Goal: Task Accomplishment & Management: Use online tool/utility

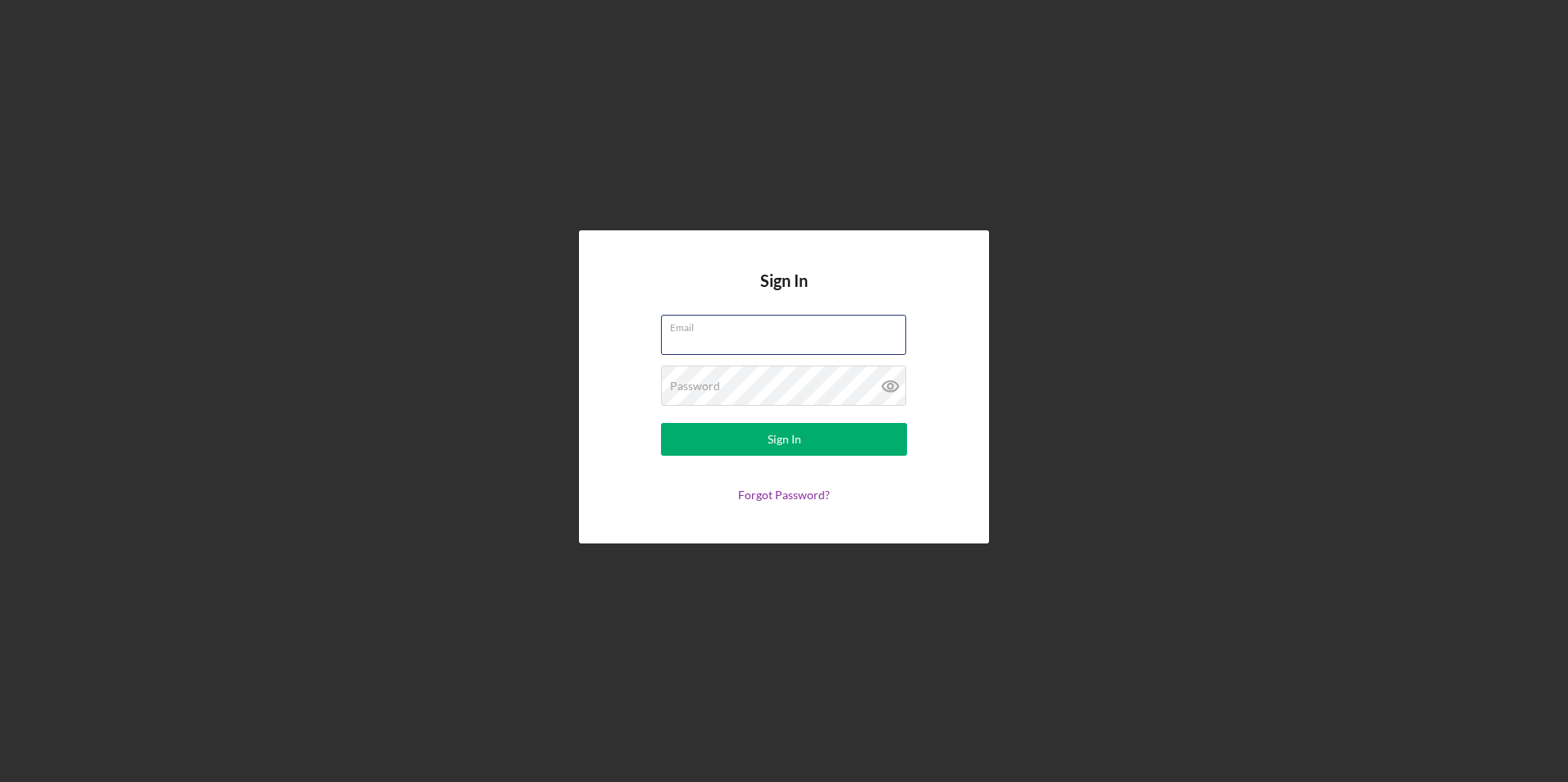
paste input "[PERSON_NAME][EMAIL_ADDRESS][DOMAIN_NAME]"
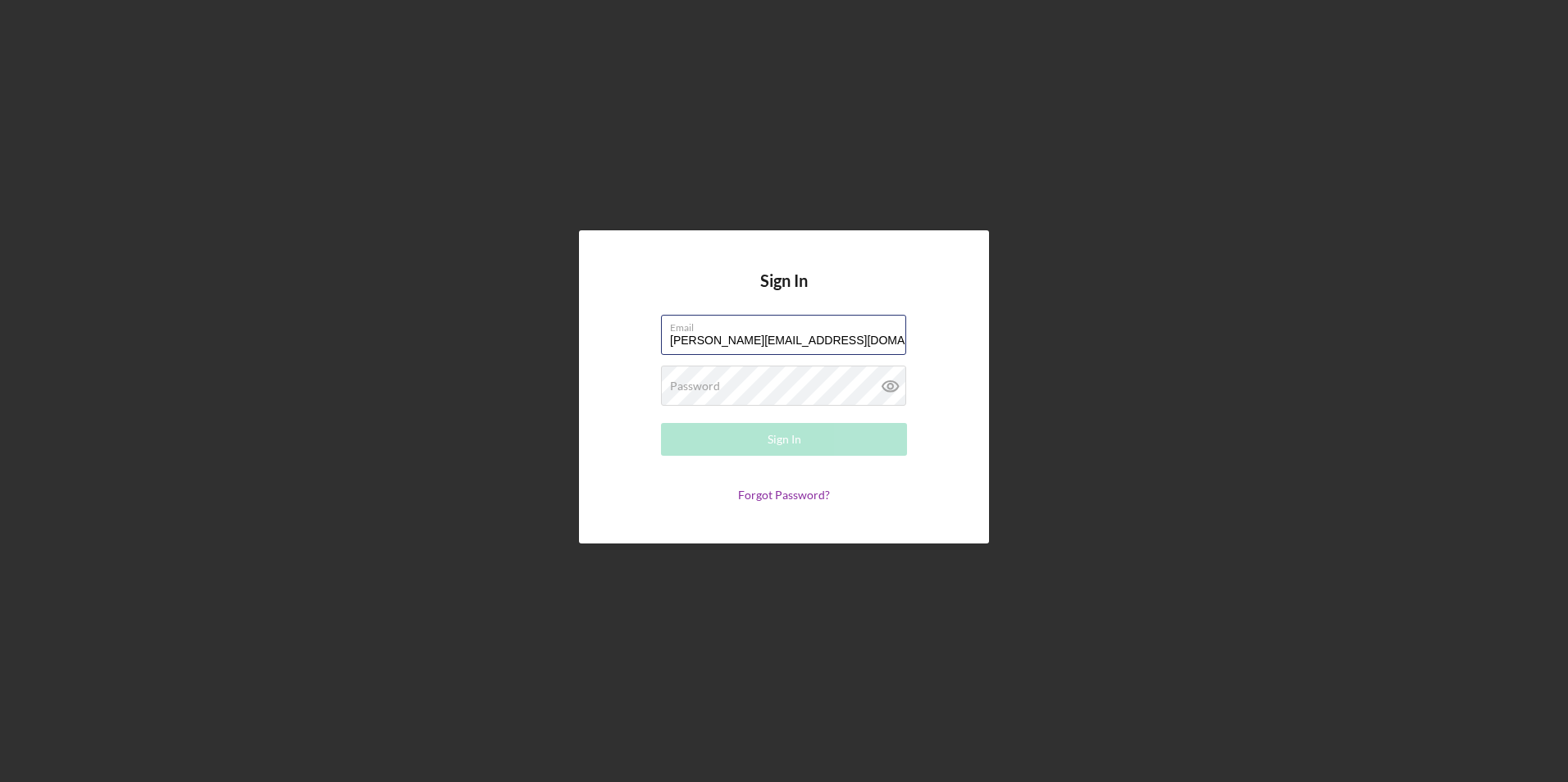
type input "[PERSON_NAME][EMAIL_ADDRESS][DOMAIN_NAME]"
click at [766, 368] on div "Password Required" at bounding box center [783, 385] width 246 height 41
click at [769, 440] on div "Sign In" at bounding box center [784, 440] width 33 height 33
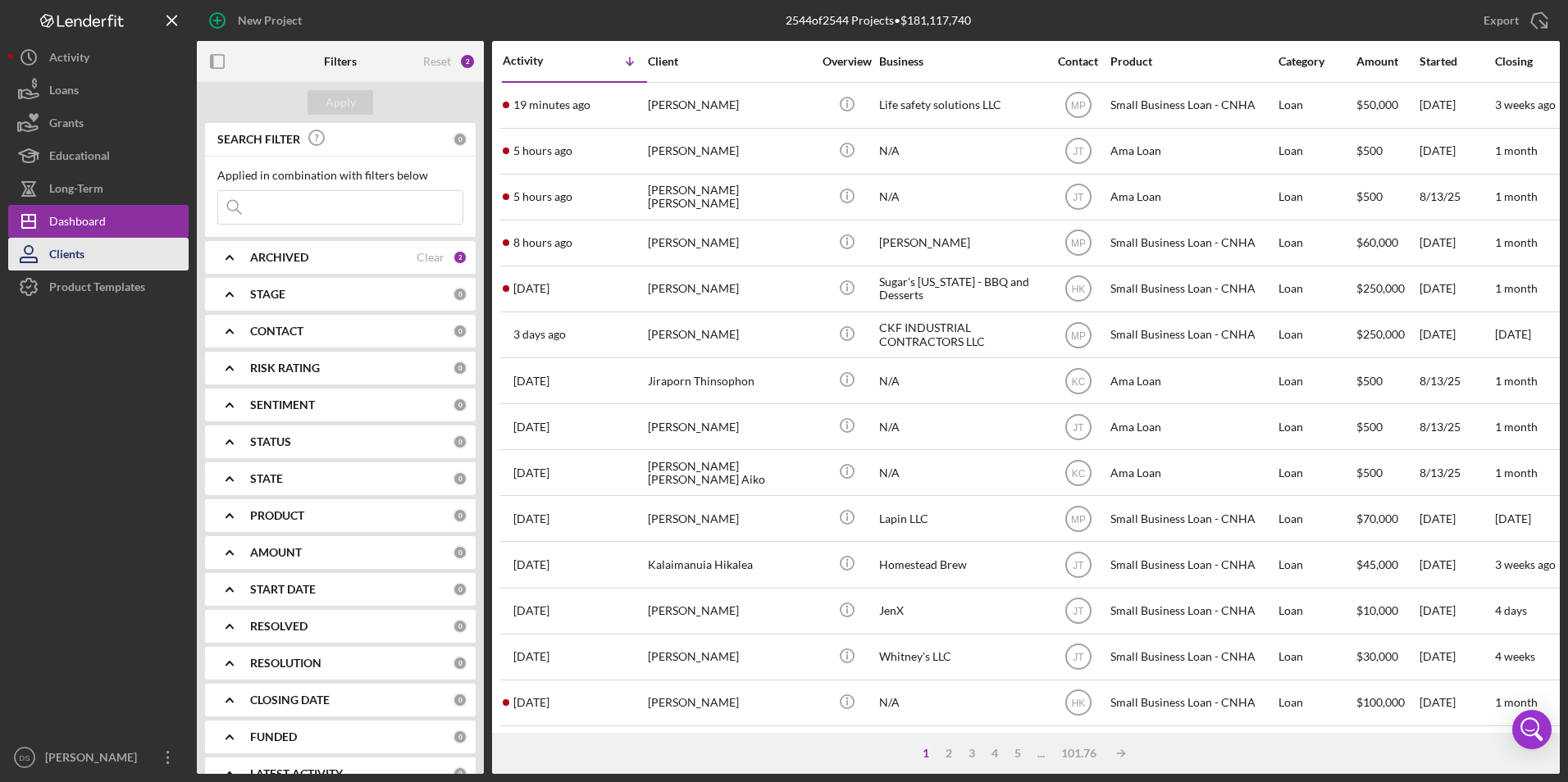
click at [89, 258] on button "Clients" at bounding box center [98, 254] width 181 height 33
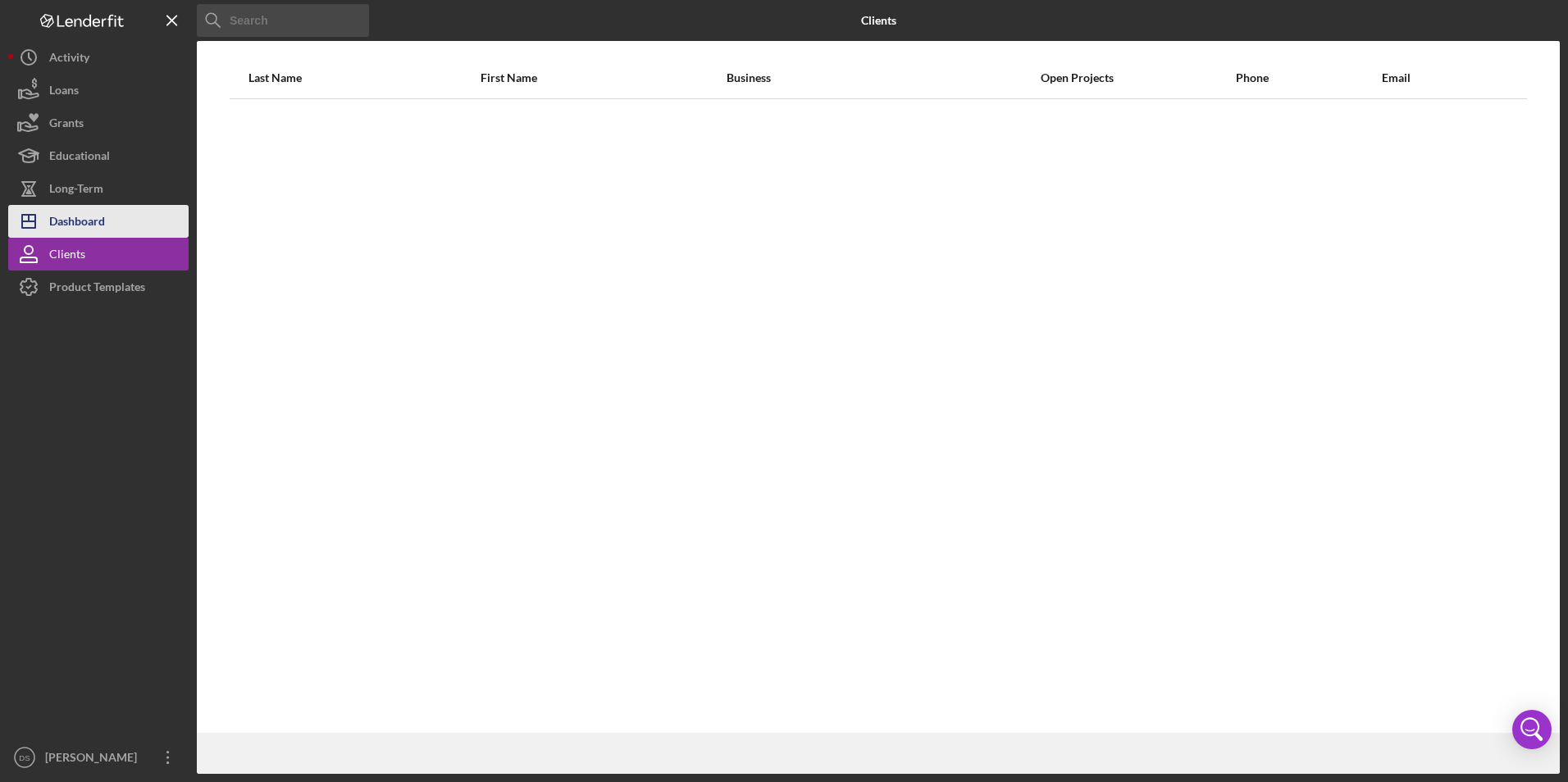
click at [79, 227] on div "Dashboard" at bounding box center [76, 223] width 55 height 37
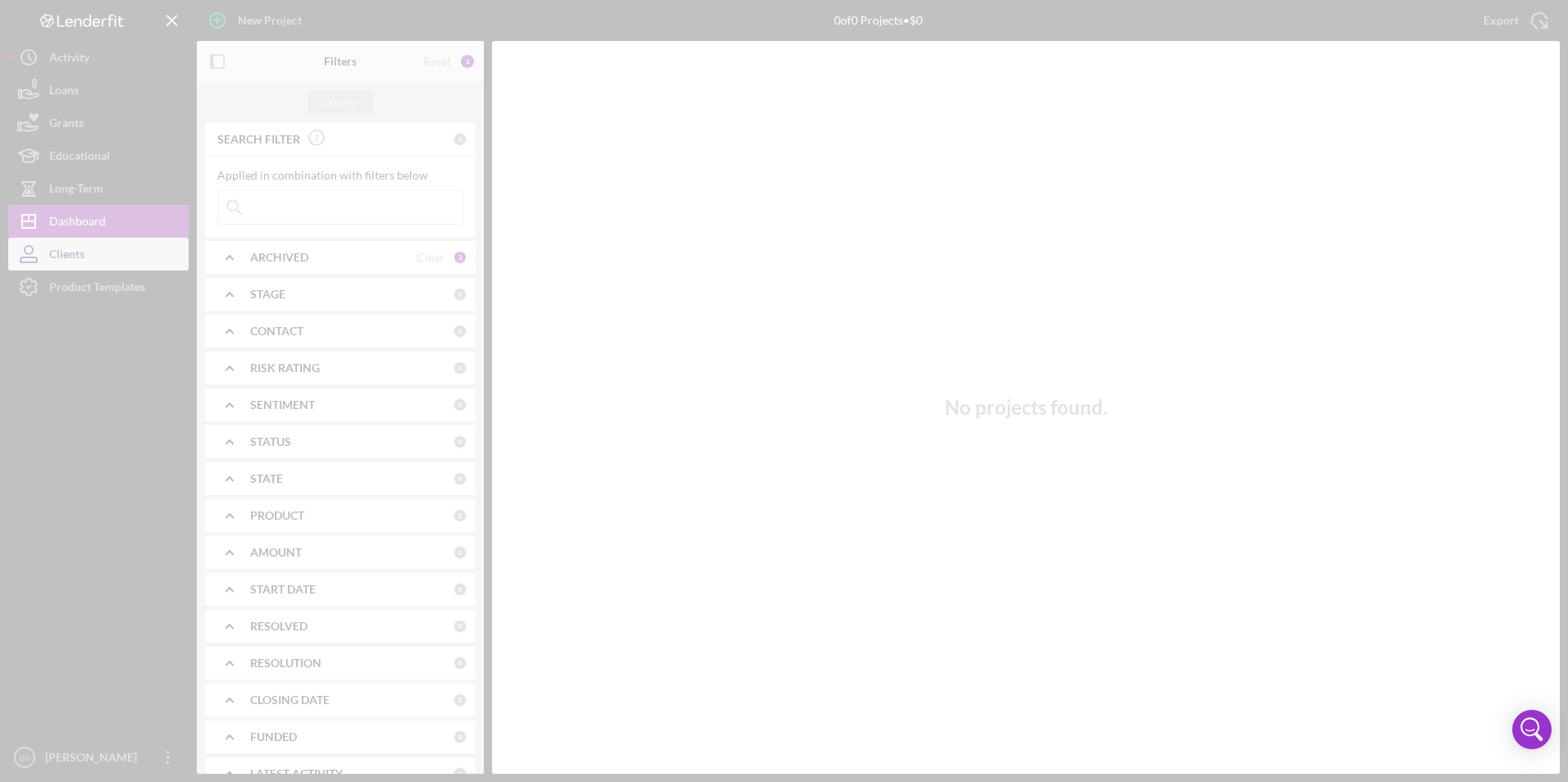
click at [81, 258] on div at bounding box center [784, 391] width 1568 height 782
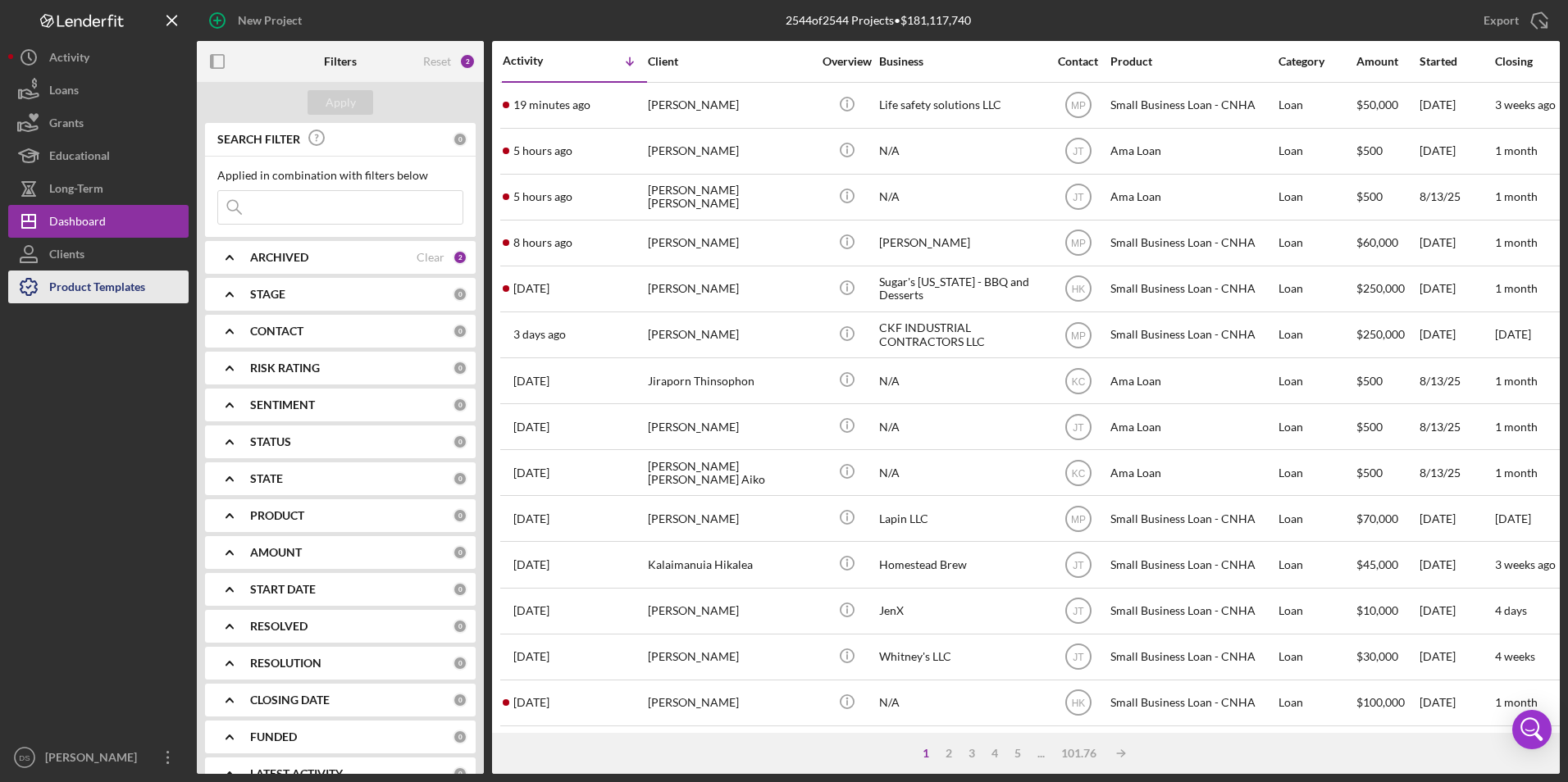
click at [79, 288] on div "Product Templates" at bounding box center [97, 289] width 96 height 37
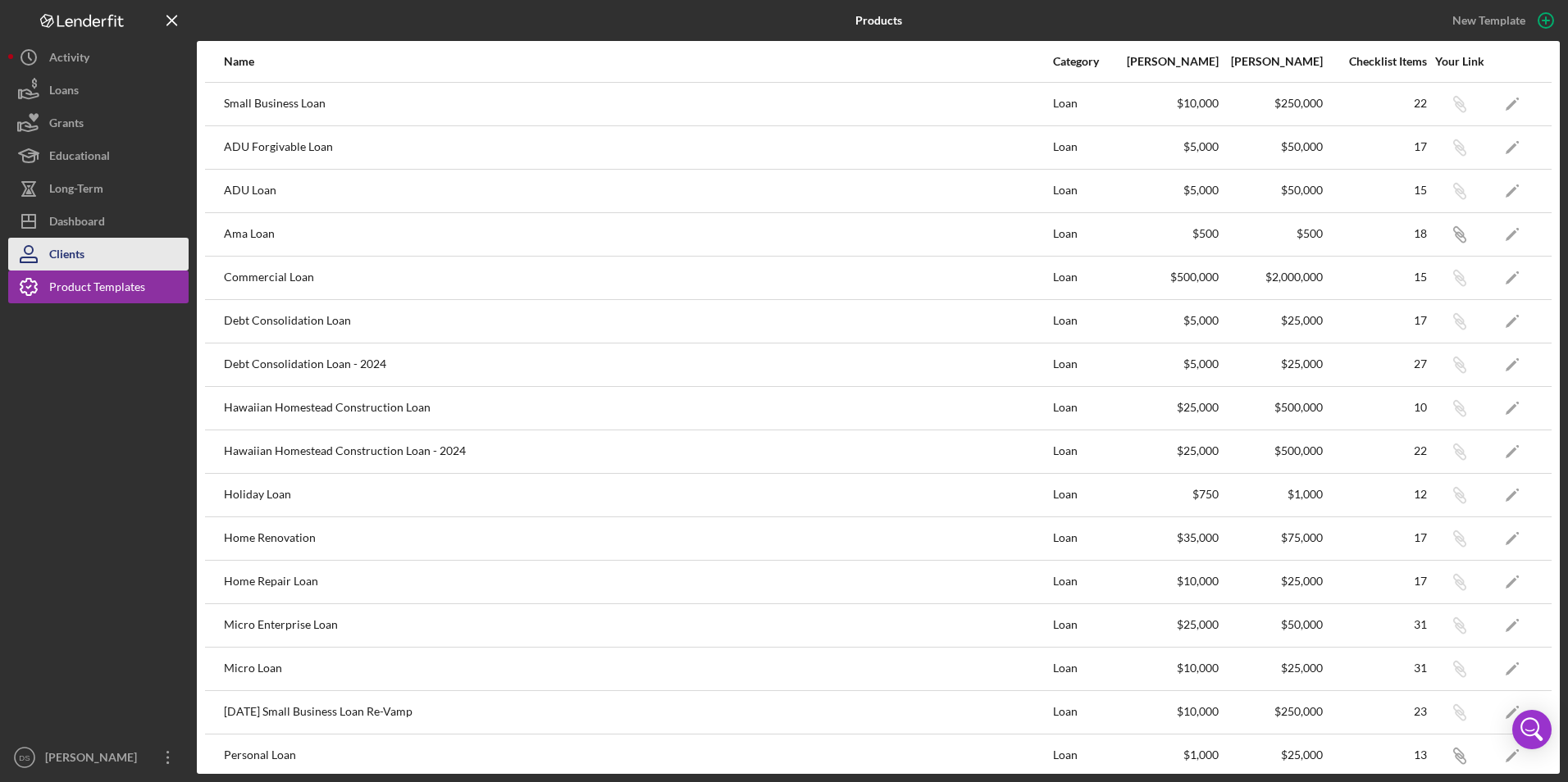
click at [69, 249] on div "Clients" at bounding box center [66, 256] width 35 height 37
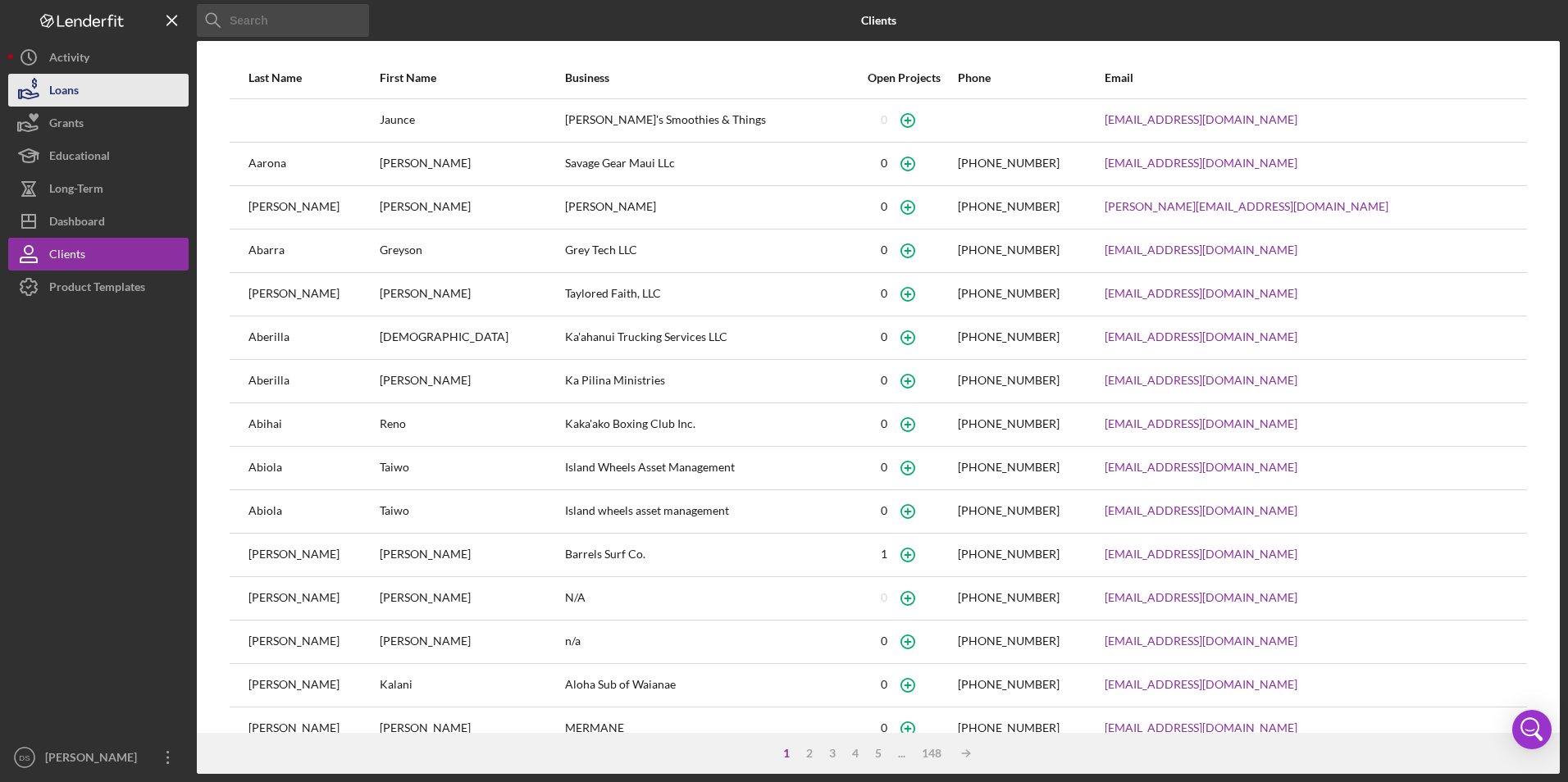
click at [97, 81] on button "Loans" at bounding box center [98, 90] width 181 height 33
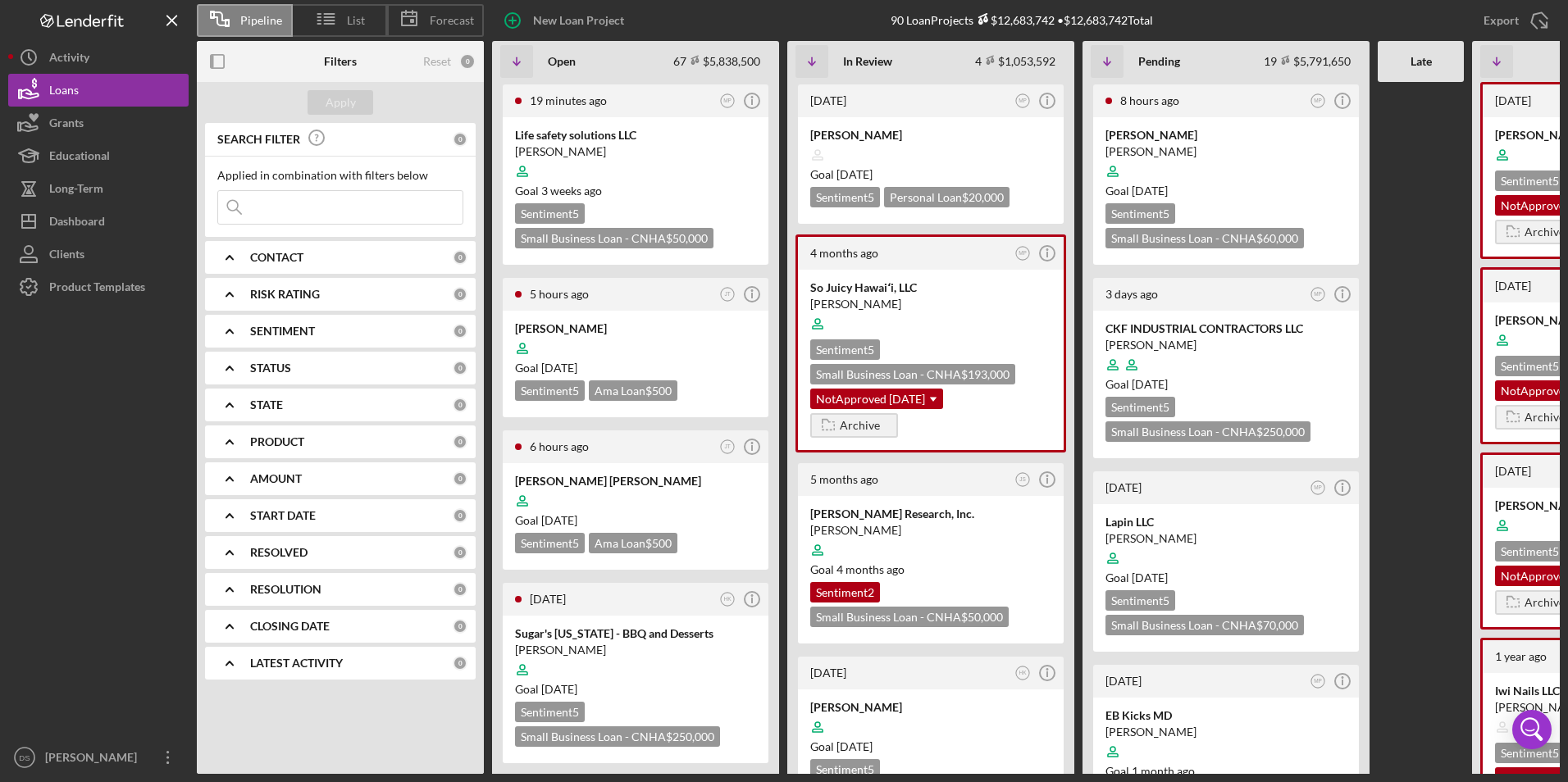
click at [333, 66] on b "Filters" at bounding box center [340, 61] width 33 height 13
click at [343, 22] on icon at bounding box center [326, 18] width 41 height 41
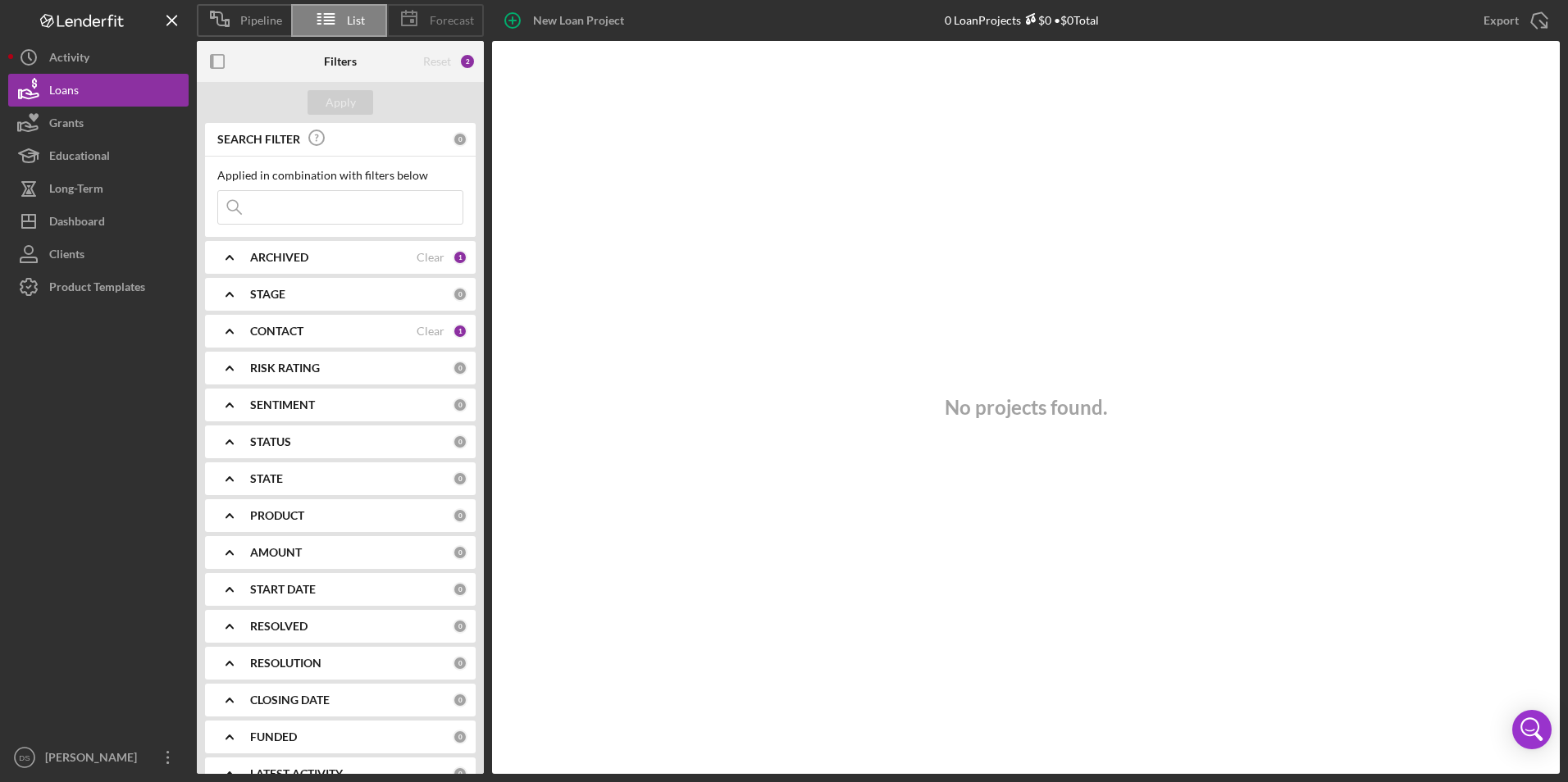
click at [424, 35] on icon at bounding box center [408, 18] width 41 height 41
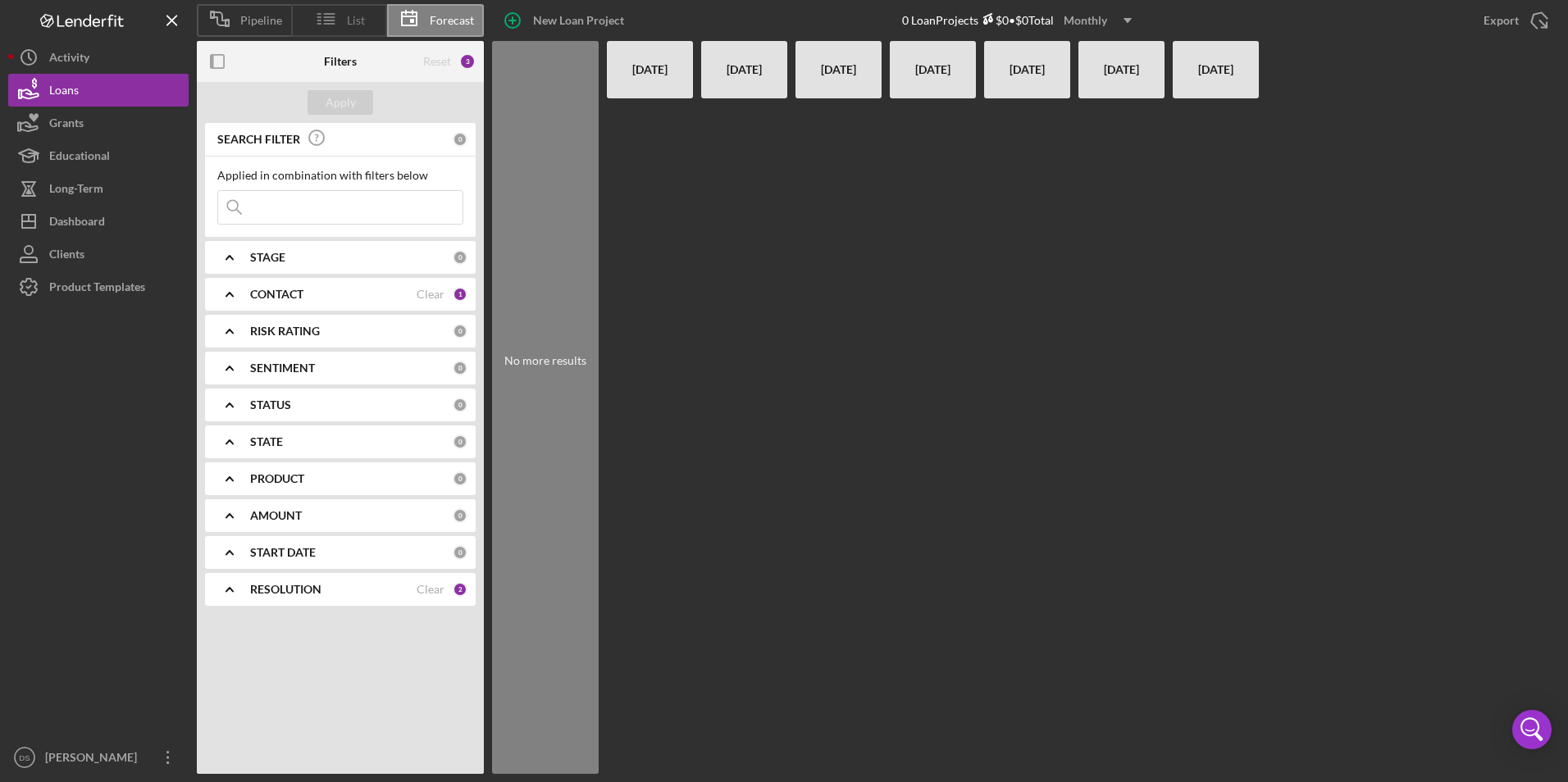
click at [347, 18] on span "List" at bounding box center [356, 21] width 18 height 13
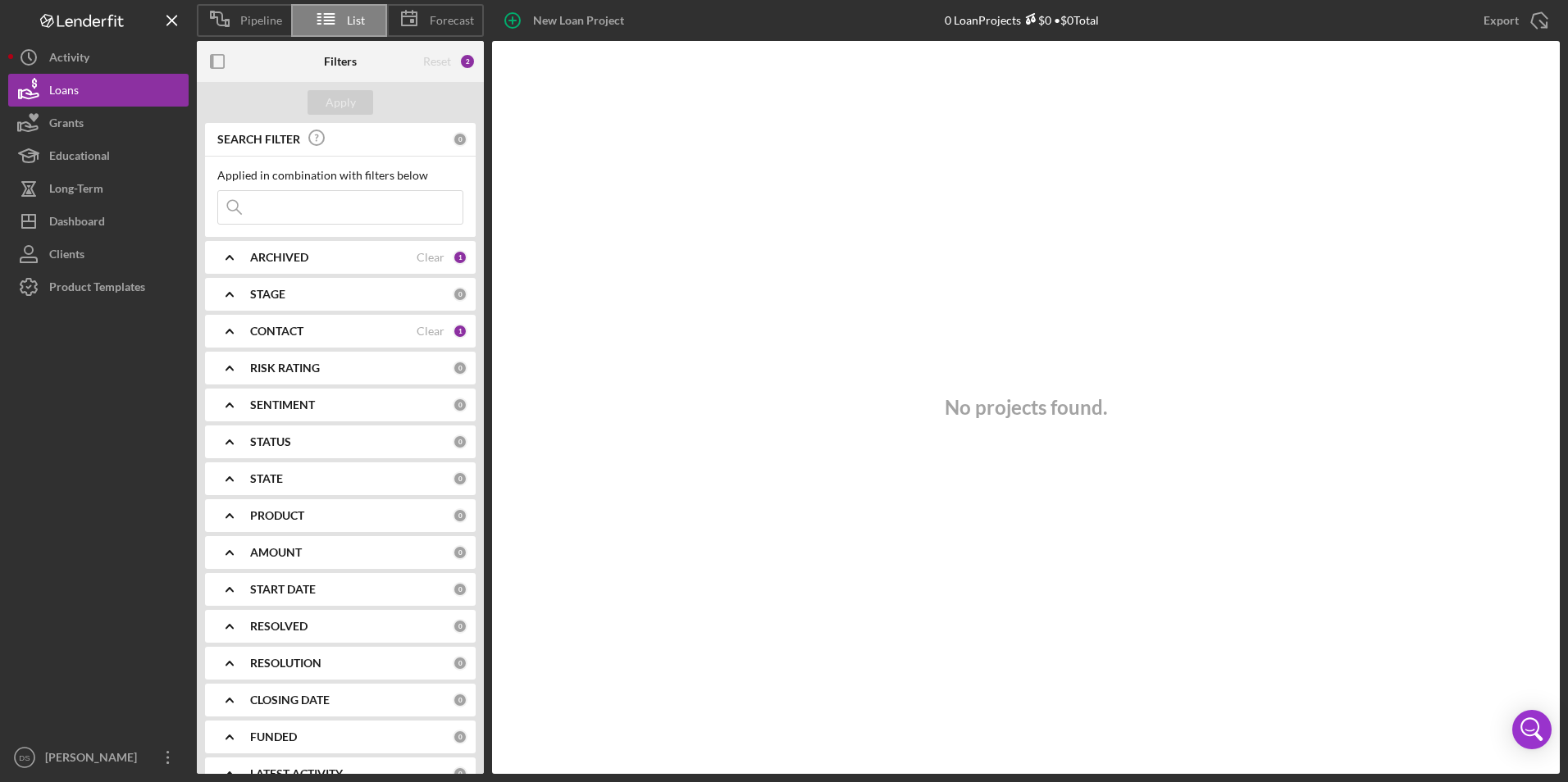
click at [431, 59] on div "Reset" at bounding box center [437, 61] width 28 height 13
click at [339, 255] on div "ARCHIVED" at bounding box center [334, 257] width 166 height 13
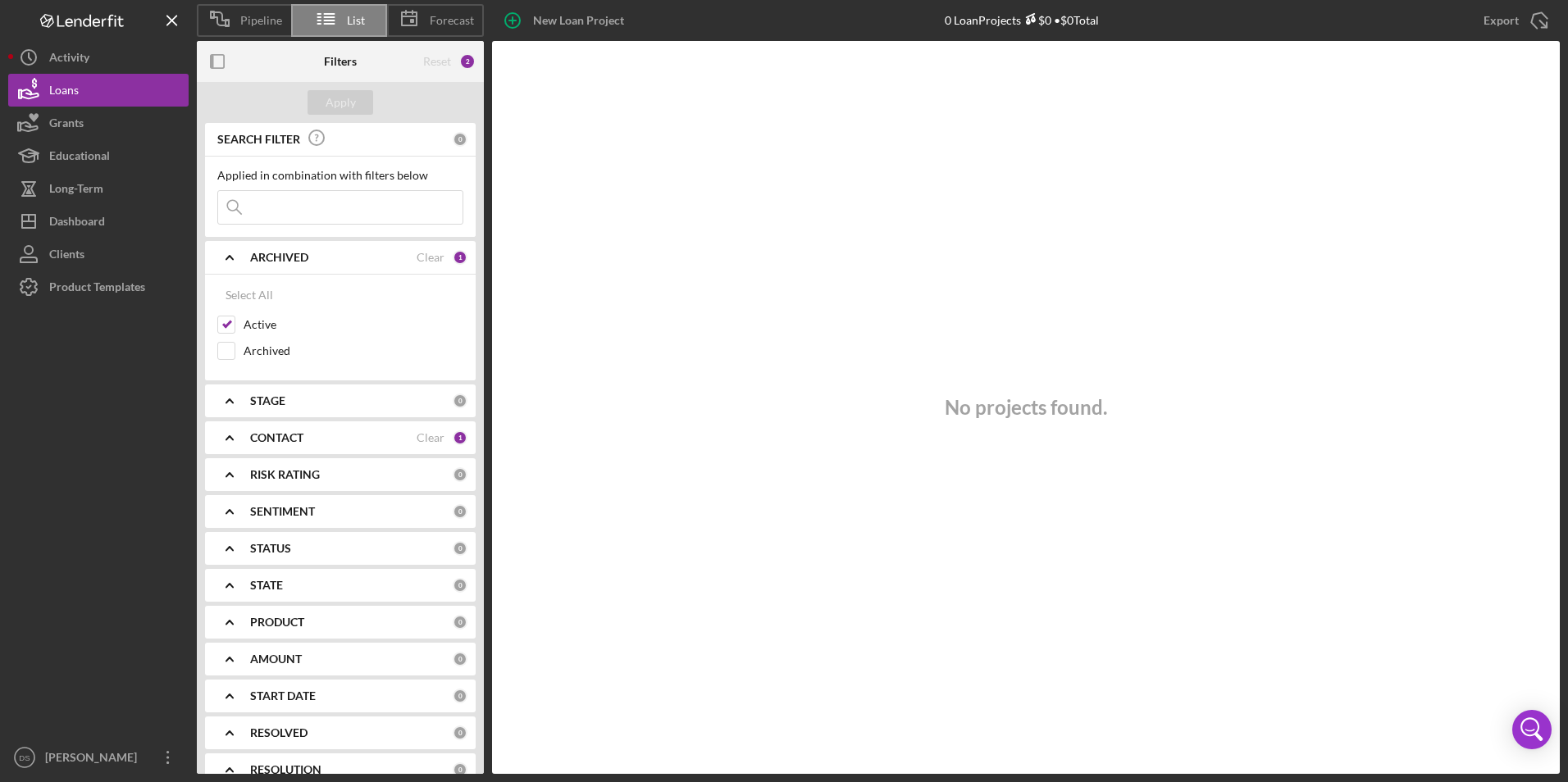
click at [338, 440] on div "CONTACT" at bounding box center [334, 438] width 166 height 13
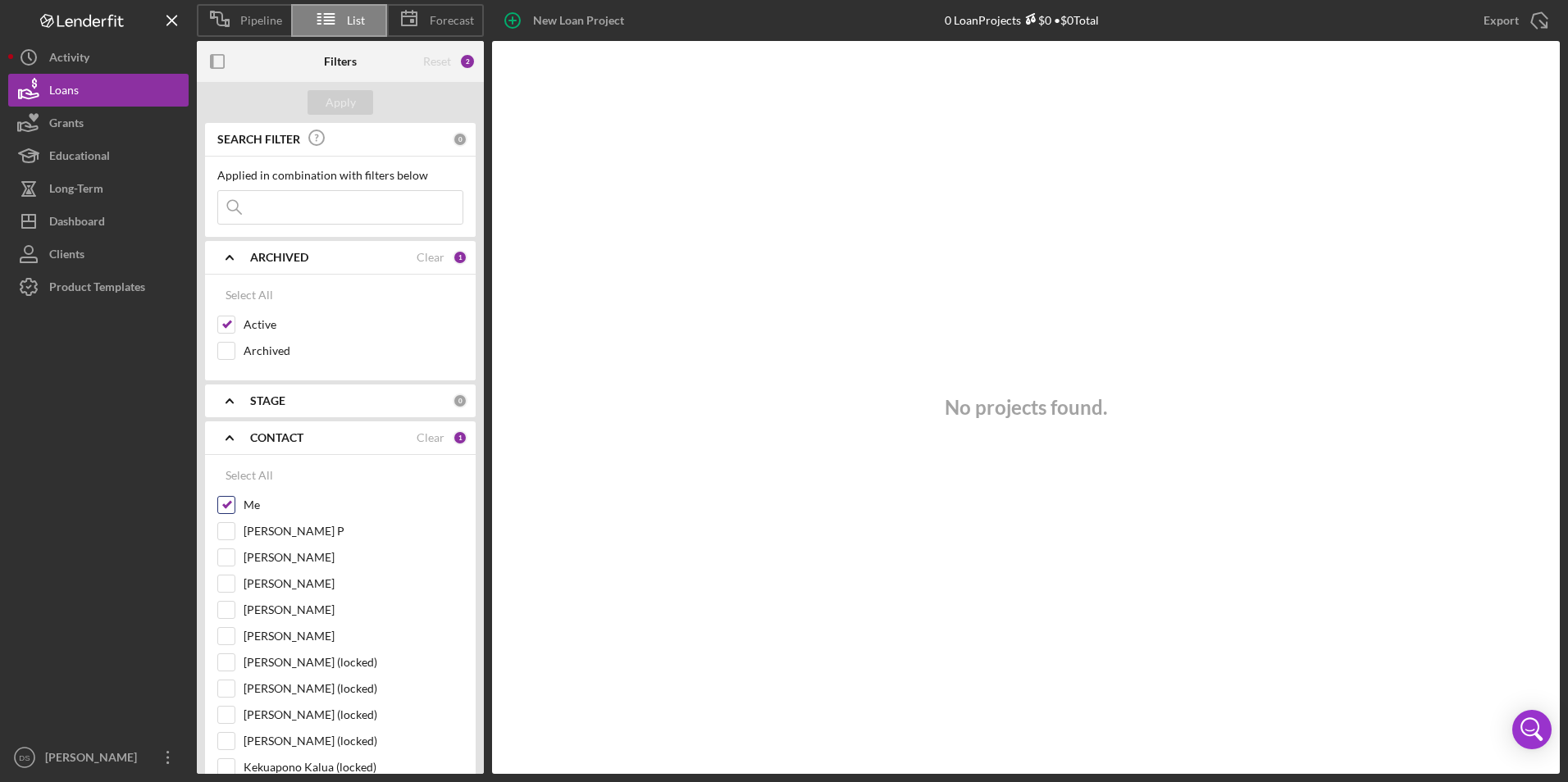
click at [227, 508] on input "Me" at bounding box center [226, 505] width 16 height 16
checkbox input "false"
click at [319, 102] on button "Apply" at bounding box center [340, 102] width 66 height 25
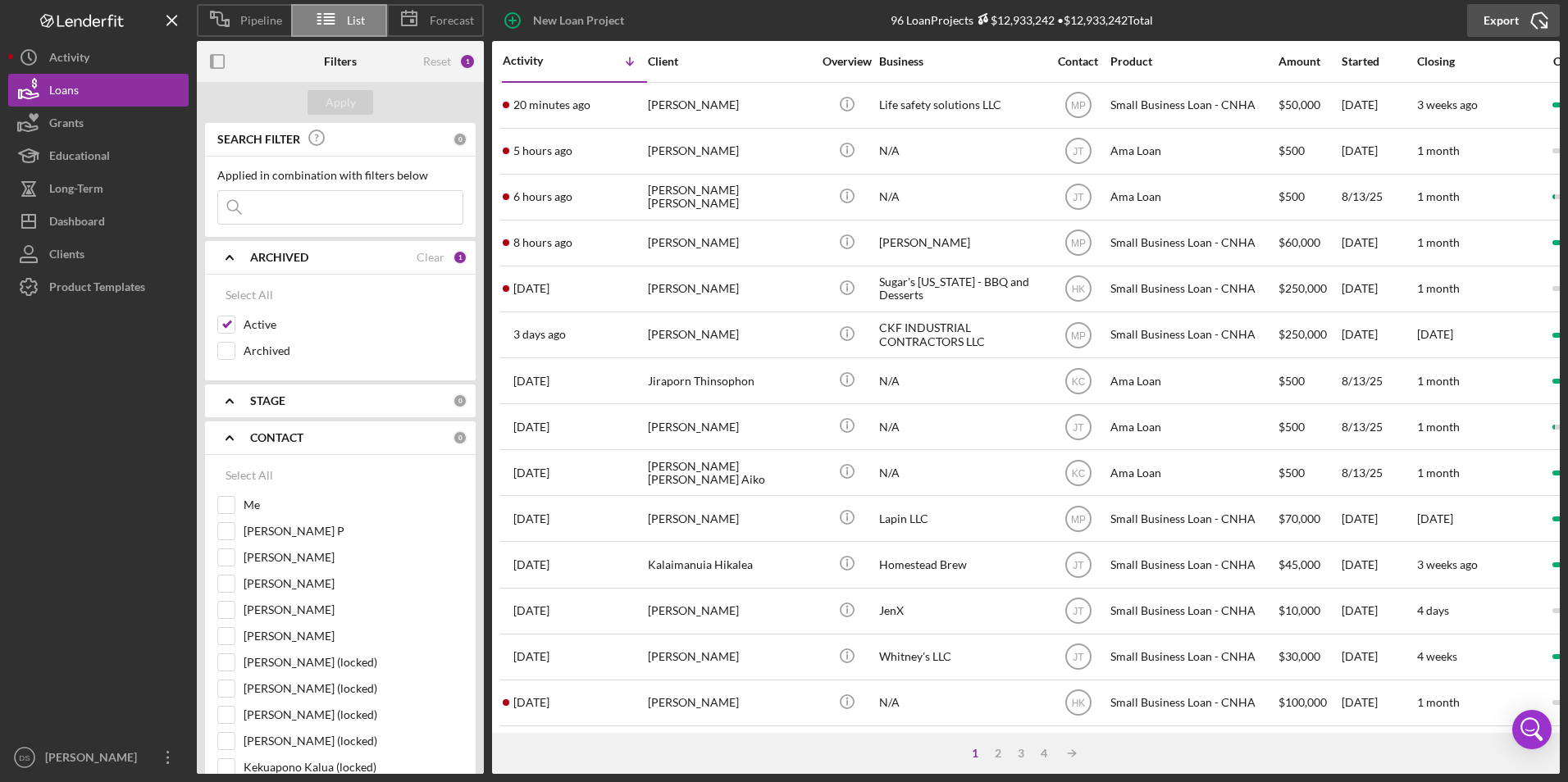
click at [1510, 26] on div "Export" at bounding box center [1500, 20] width 35 height 33
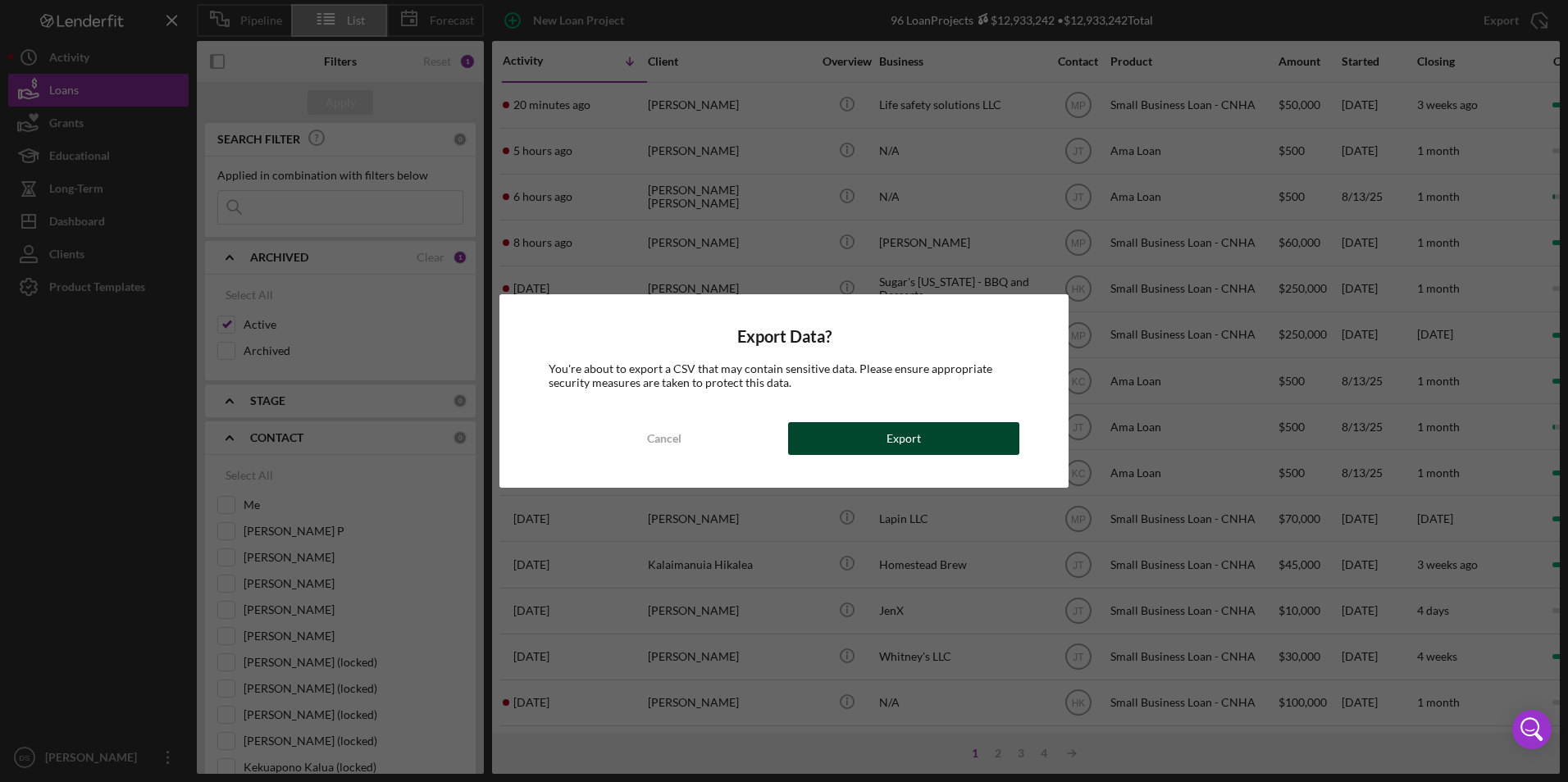
click at [888, 443] on div "Export" at bounding box center [904, 439] width 34 height 33
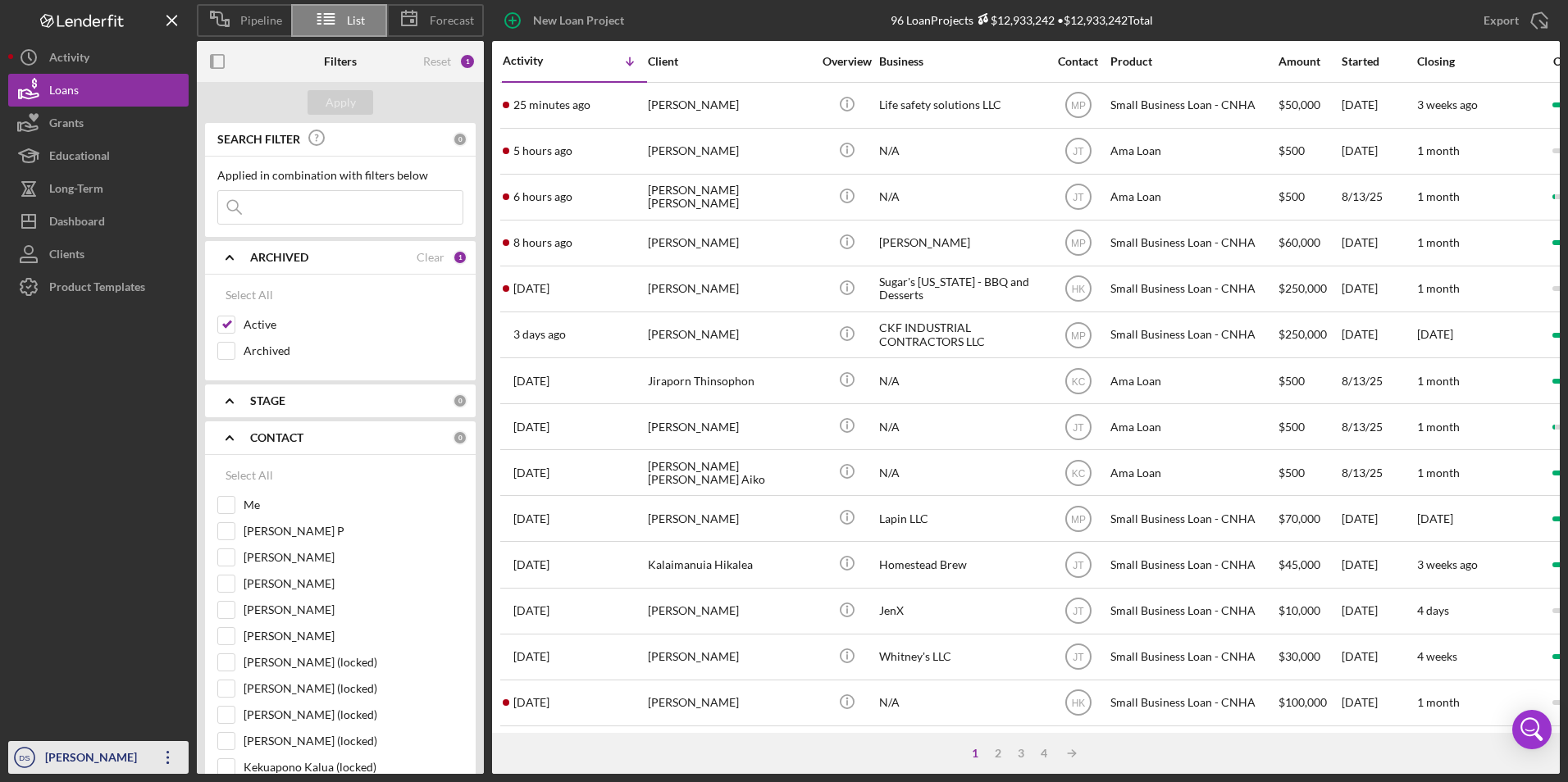
click at [118, 752] on div "[PERSON_NAME]" at bounding box center [94, 759] width 106 height 37
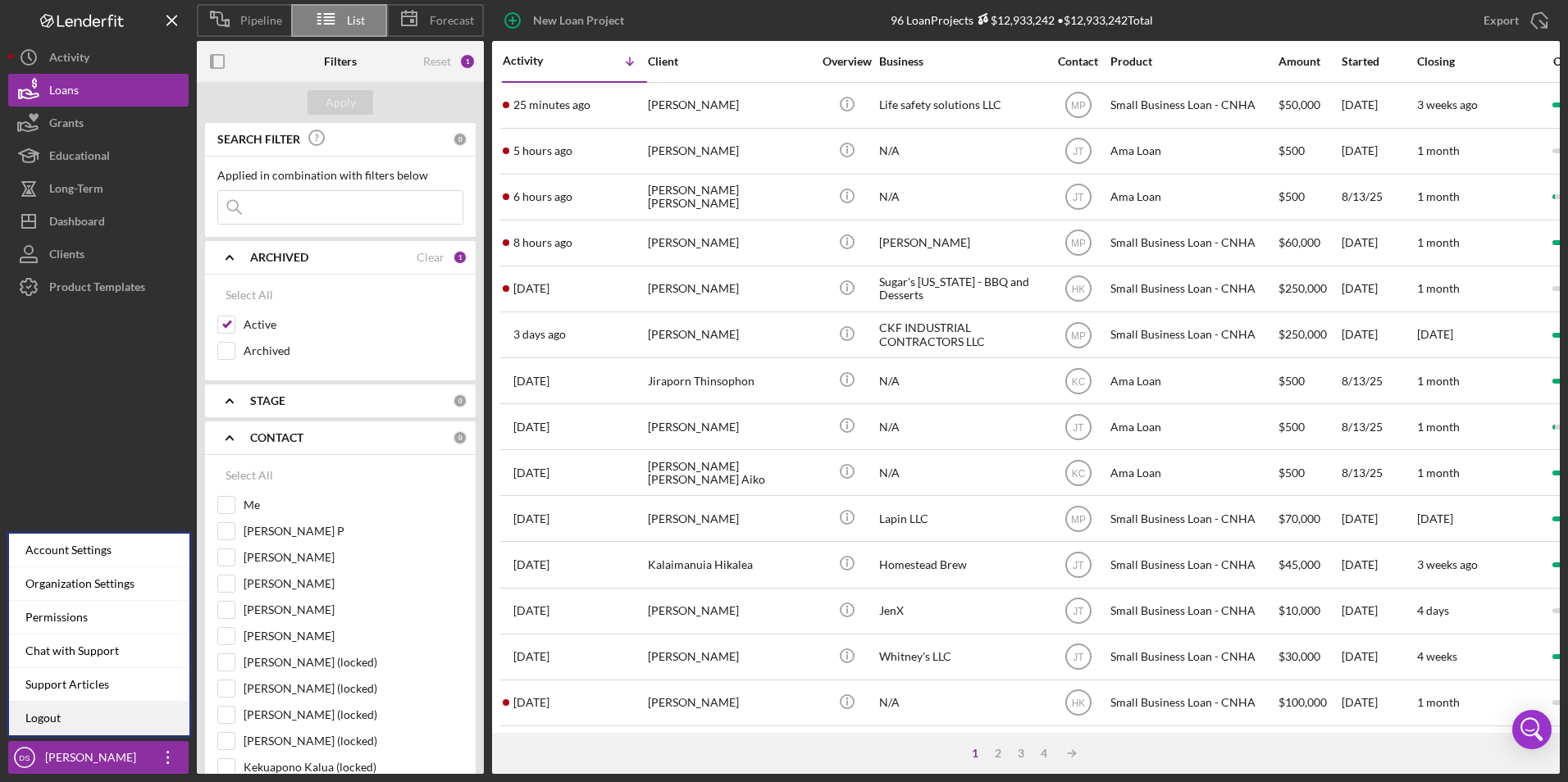
click at [102, 710] on link "Logout" at bounding box center [98, 718] width 181 height 33
